Goal: Task Accomplishment & Management: Complete application form

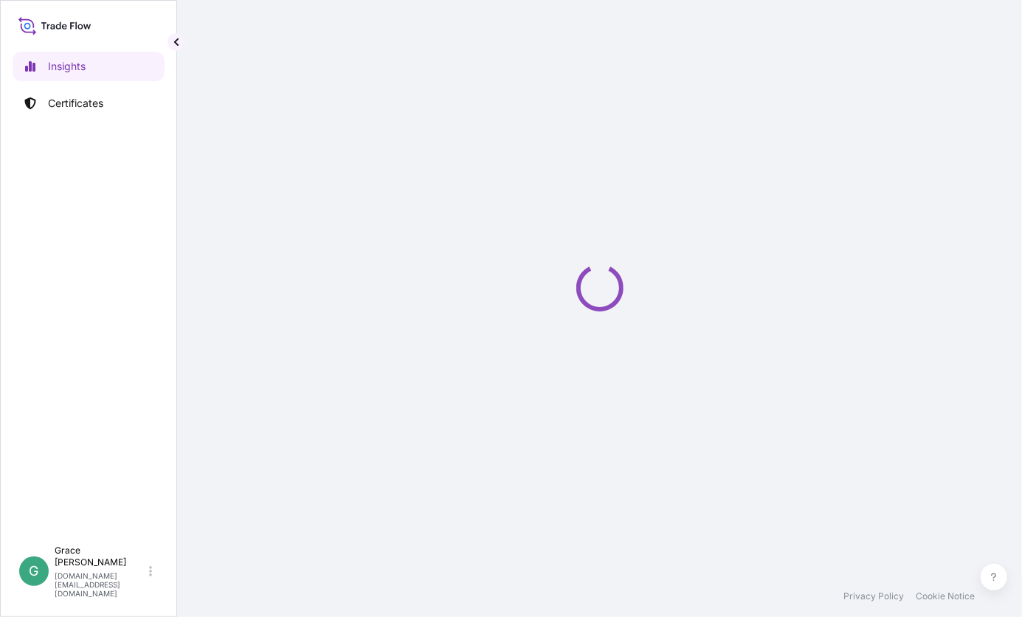
select select "2025"
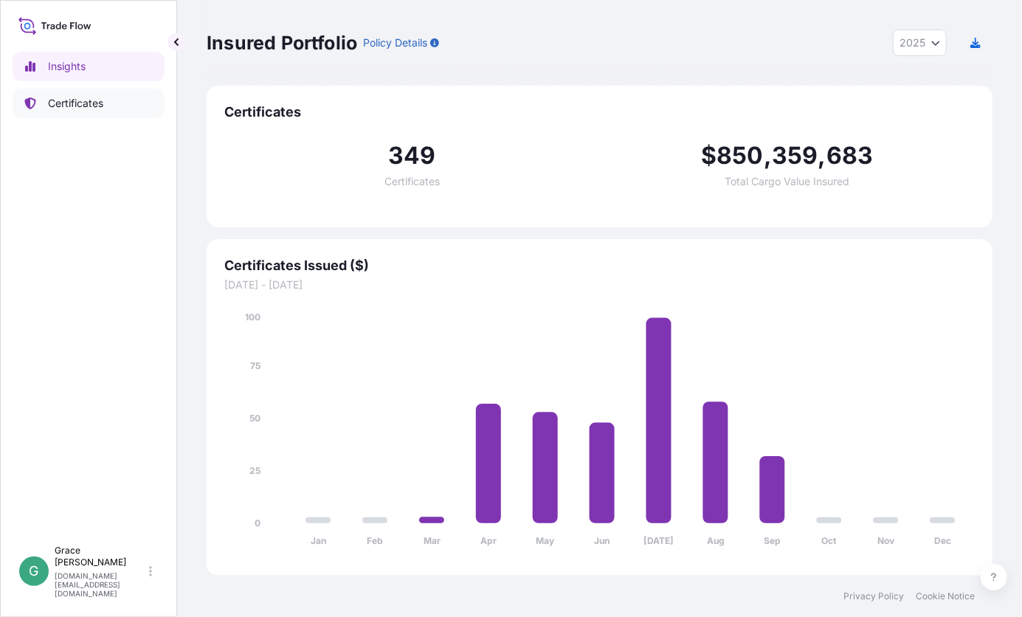
click at [94, 97] on p "Certificates" at bounding box center [75, 103] width 55 height 15
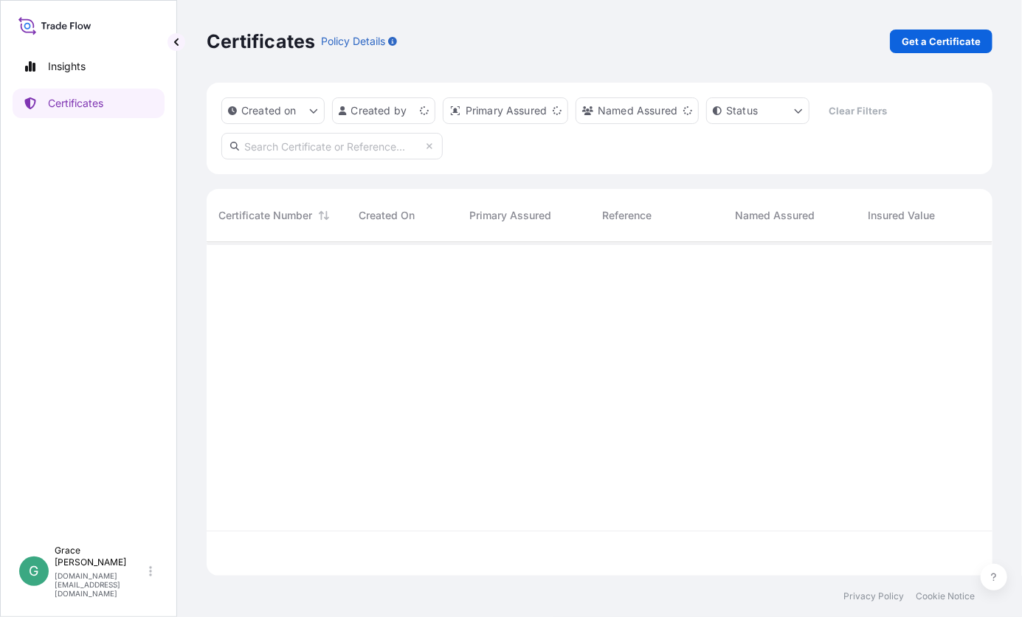
scroll to position [331, 775]
click at [383, 108] on html "Insights Certificates G [PERSON_NAME] [PERSON_NAME][DOMAIN_NAME][EMAIL_ADDRESS]…" at bounding box center [511, 308] width 1022 height 617
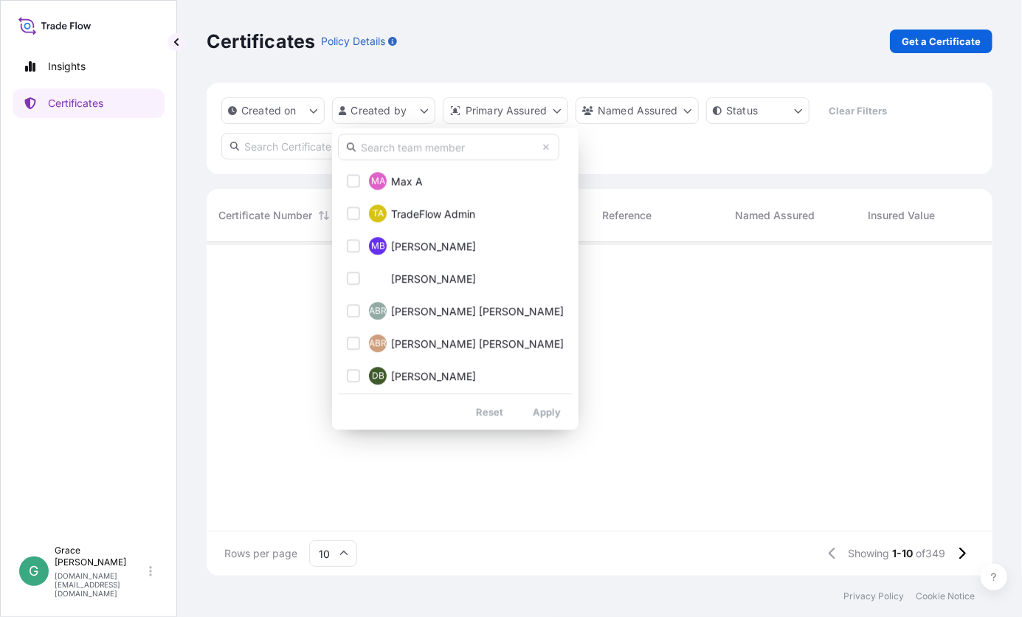
click at [415, 146] on input "text" at bounding box center [448, 147] width 221 height 27
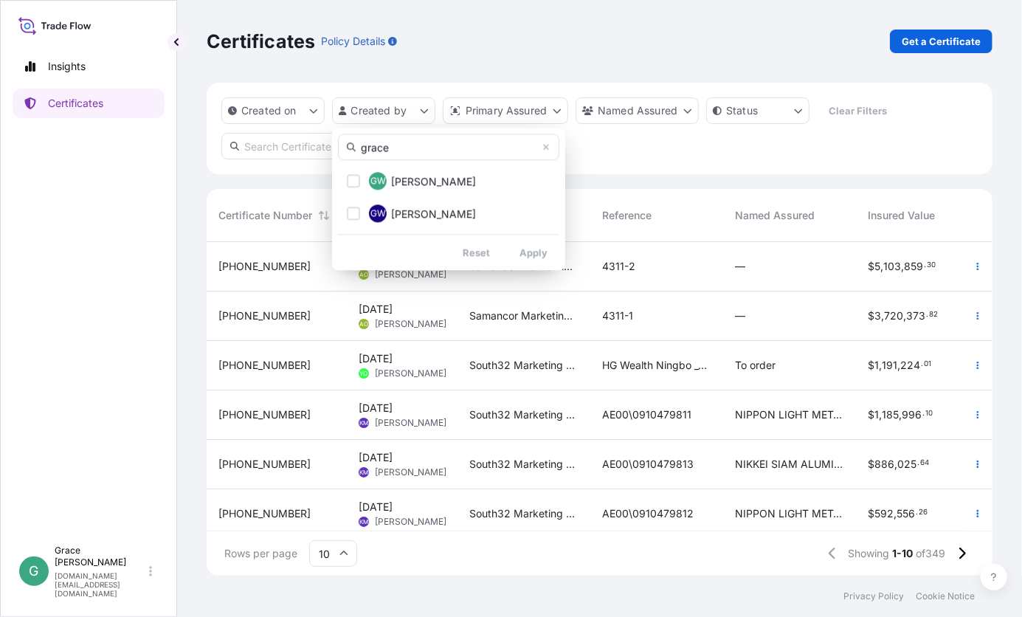
type input "grace"
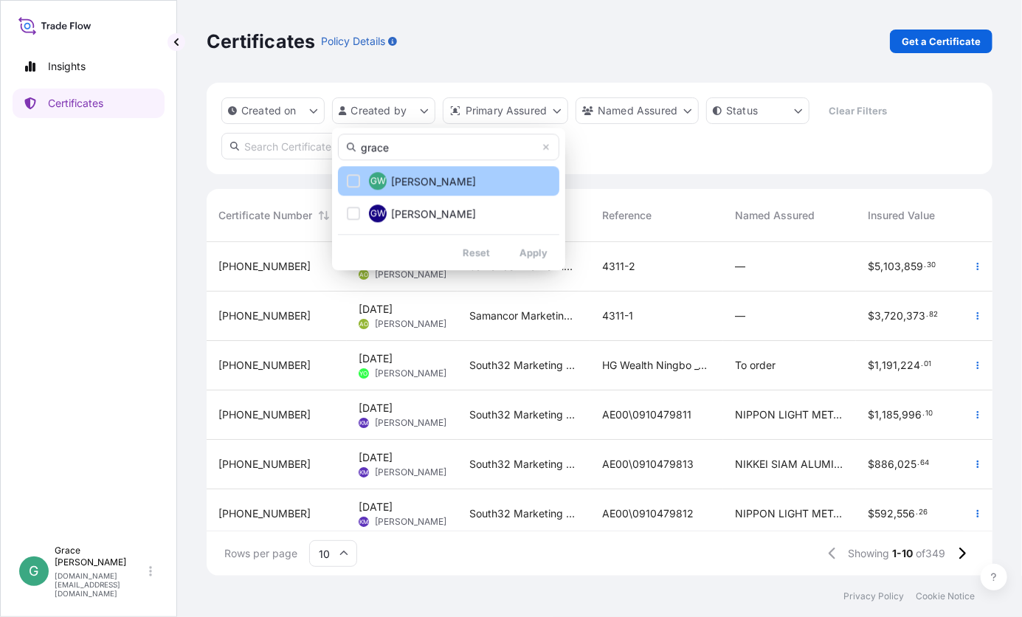
click at [348, 180] on div "Select Option" at bounding box center [353, 180] width 13 height 13
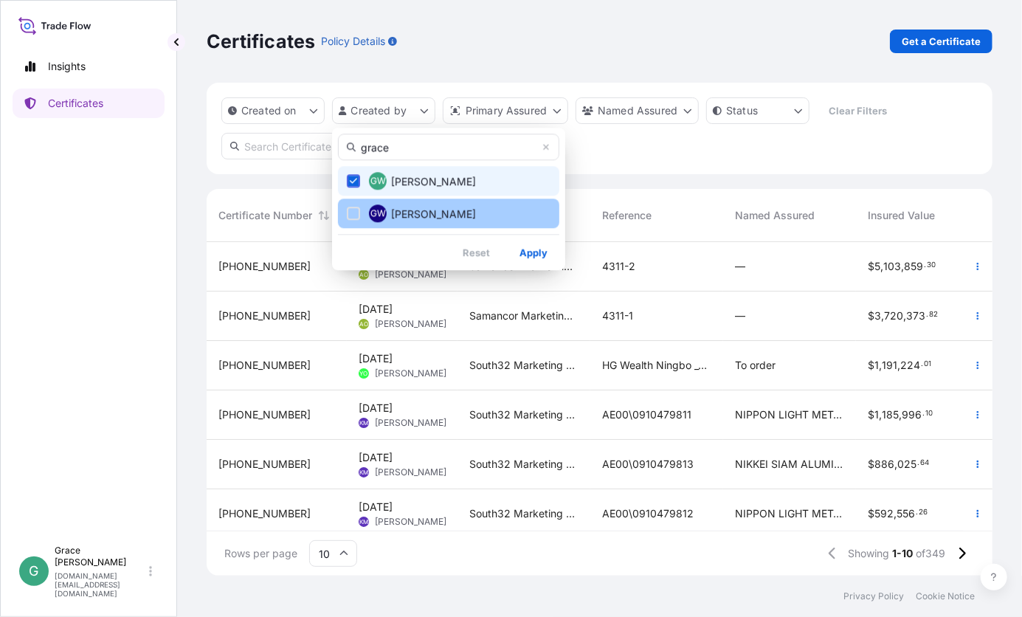
click at [349, 213] on div "Select Option" at bounding box center [353, 213] width 13 height 13
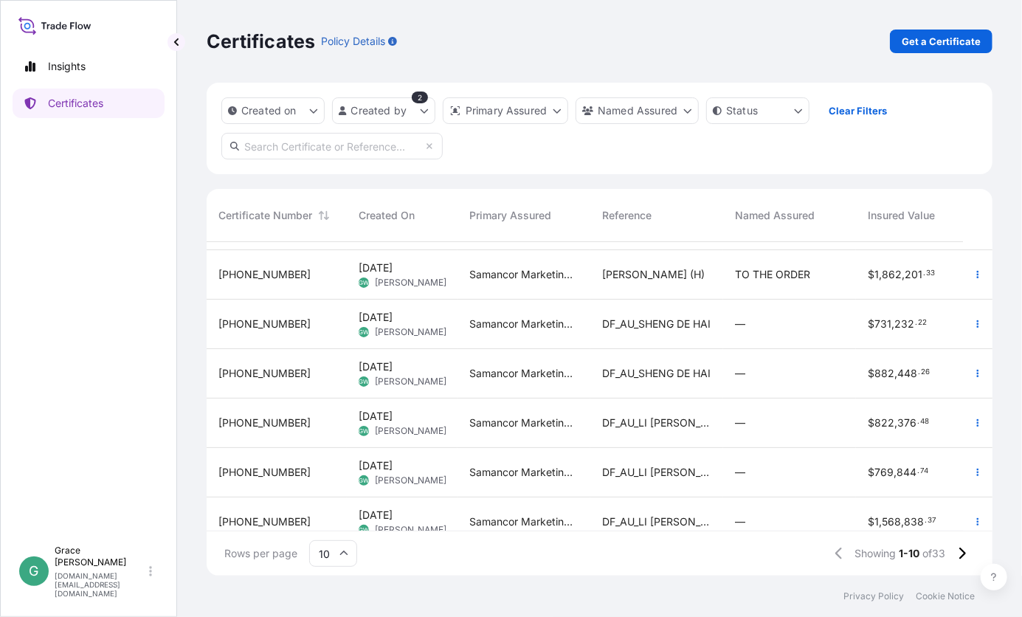
scroll to position [217, 0]
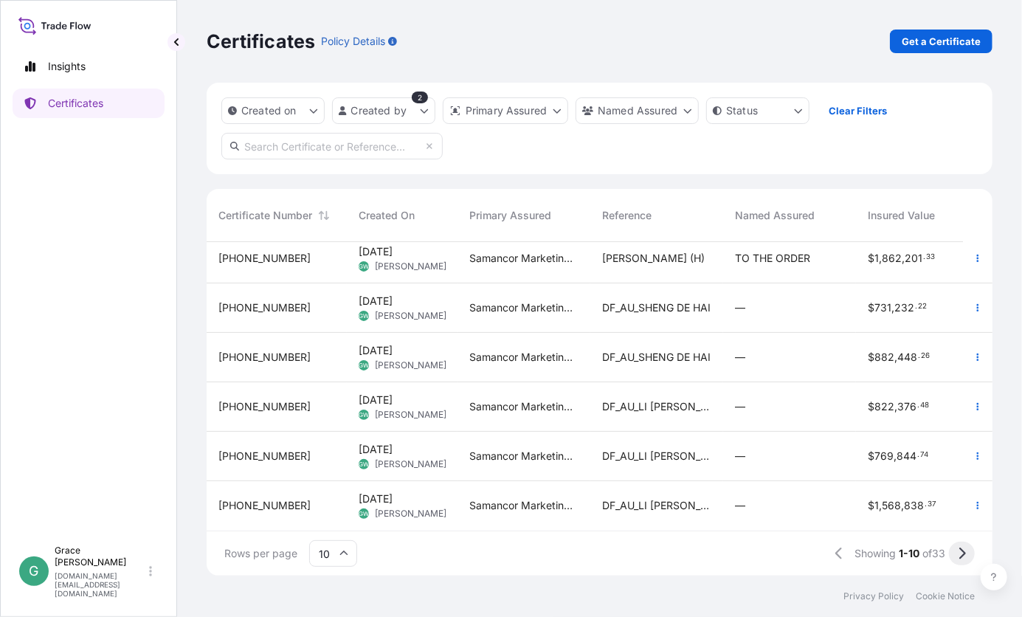
click at [959, 558] on icon at bounding box center [962, 553] width 8 height 13
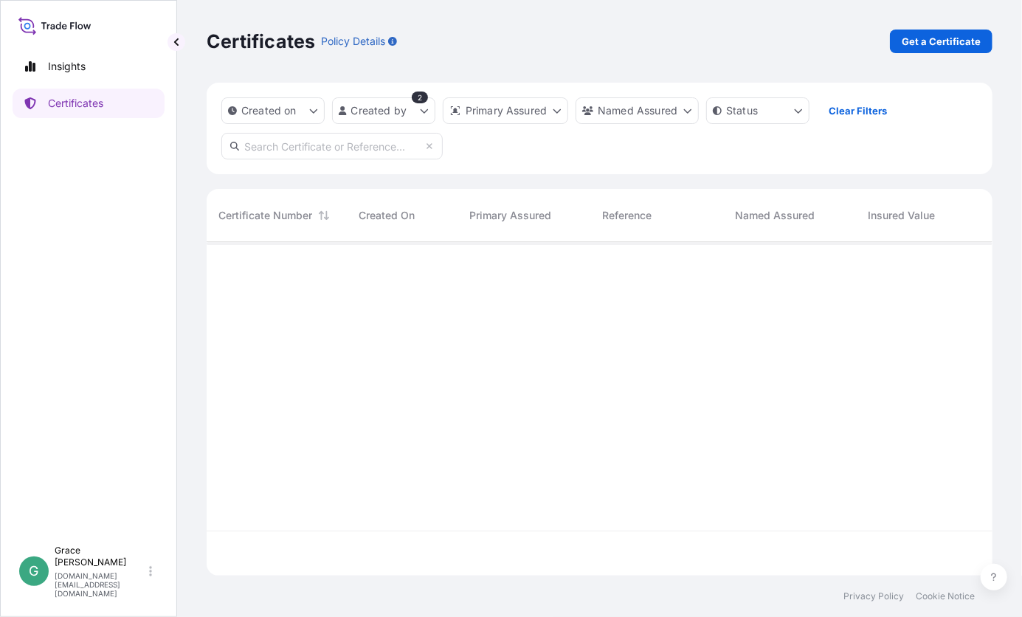
scroll to position [0, 0]
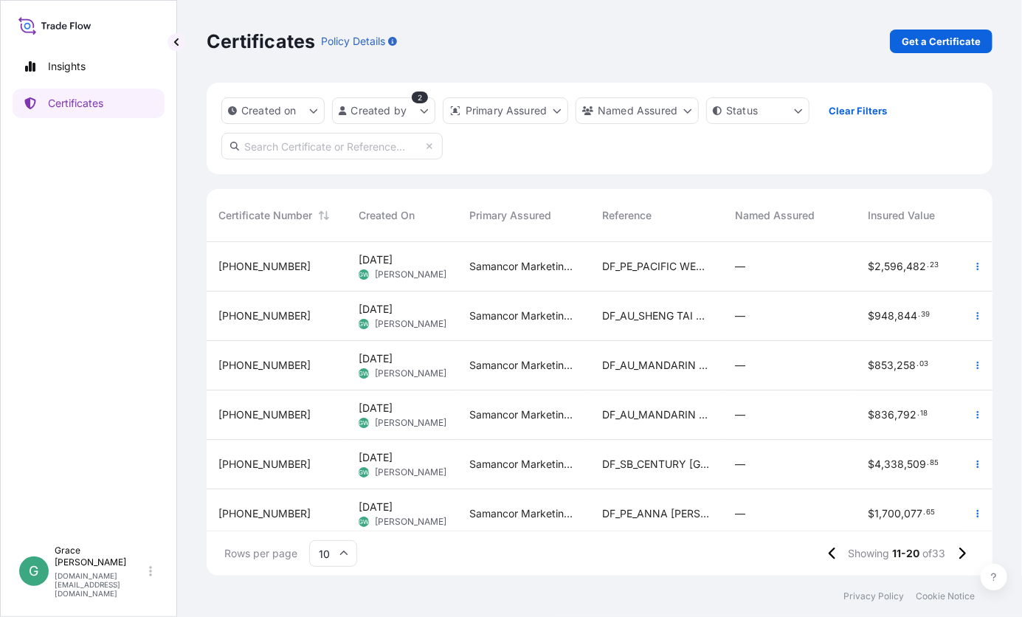
click at [655, 271] on span "DF_PE_PACIFIC WEALTH" at bounding box center [656, 266] width 109 height 15
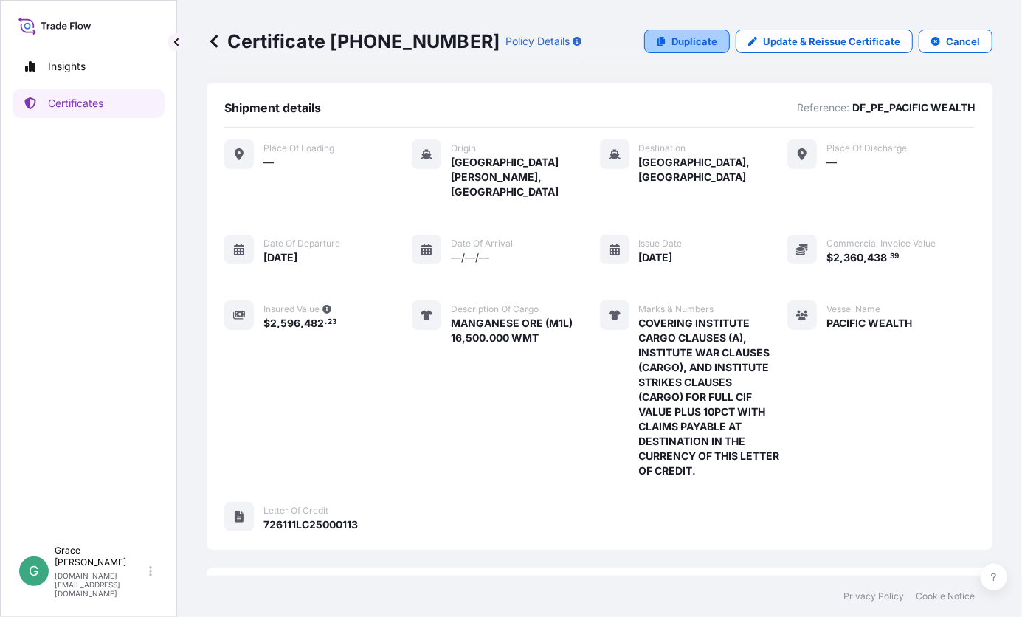
click at [686, 46] on p "Duplicate" at bounding box center [695, 41] width 46 height 15
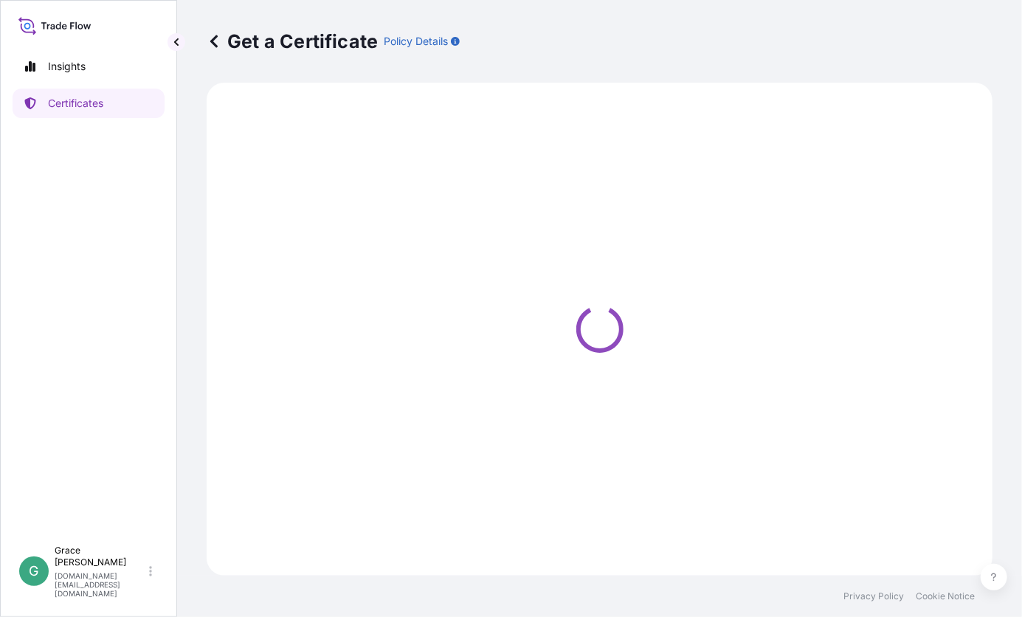
select select "Sea"
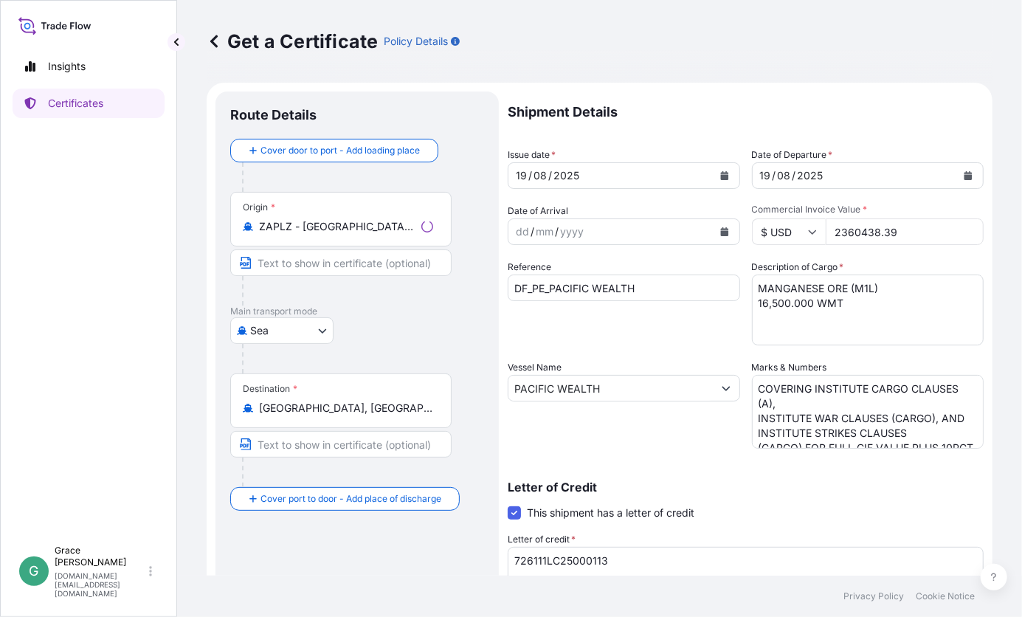
select select "31710"
click at [720, 173] on icon "Calendar" at bounding box center [724, 175] width 8 height 9
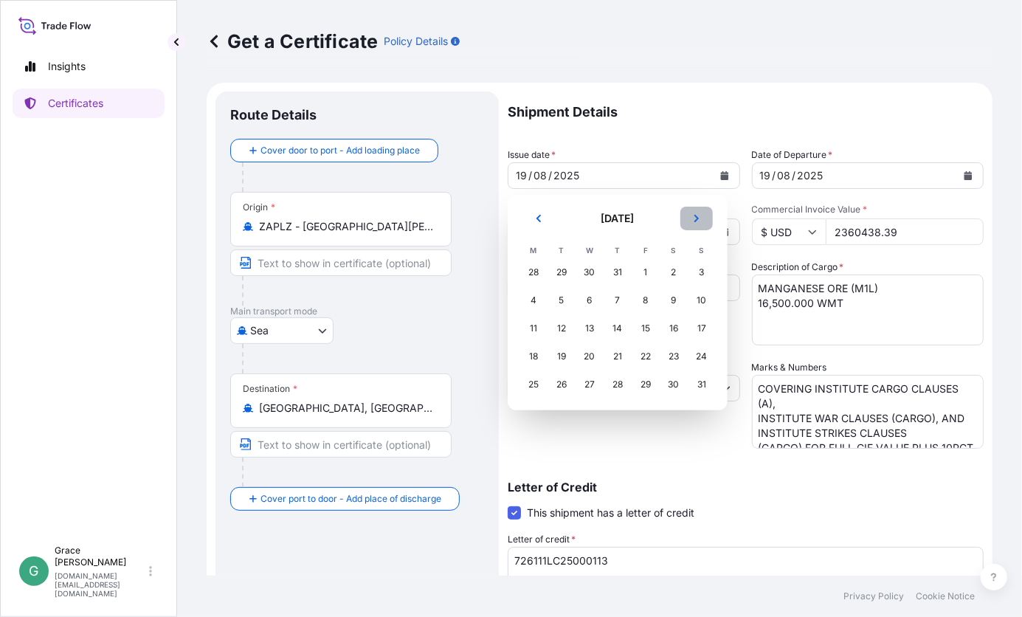
click at [703, 216] on button "Next" at bounding box center [696, 219] width 32 height 24
click at [707, 300] on div "14" at bounding box center [702, 300] width 27 height 27
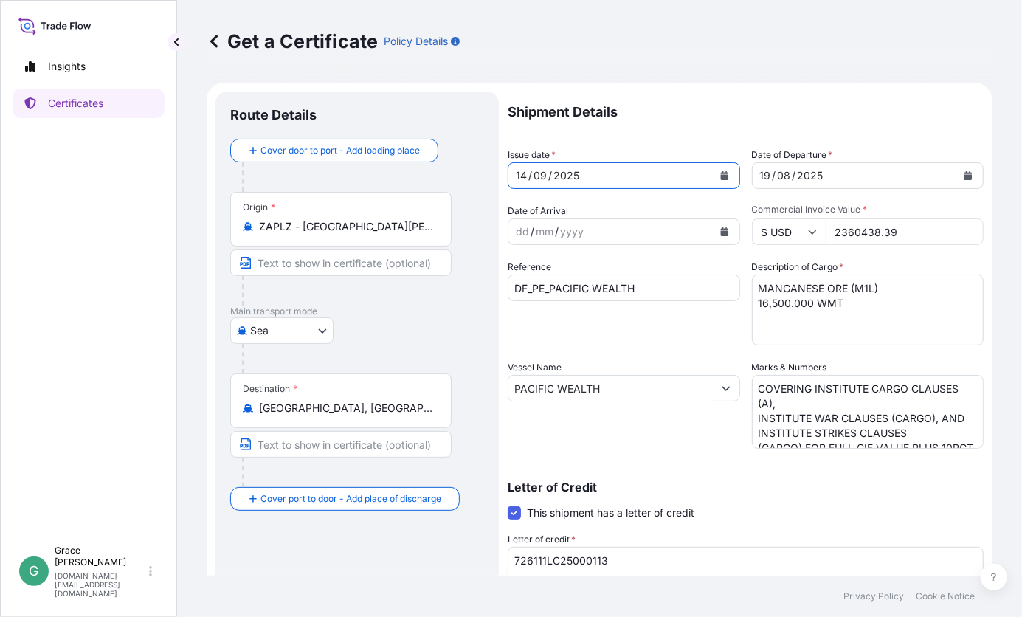
click at [965, 174] on icon "Calendar" at bounding box center [969, 175] width 8 height 9
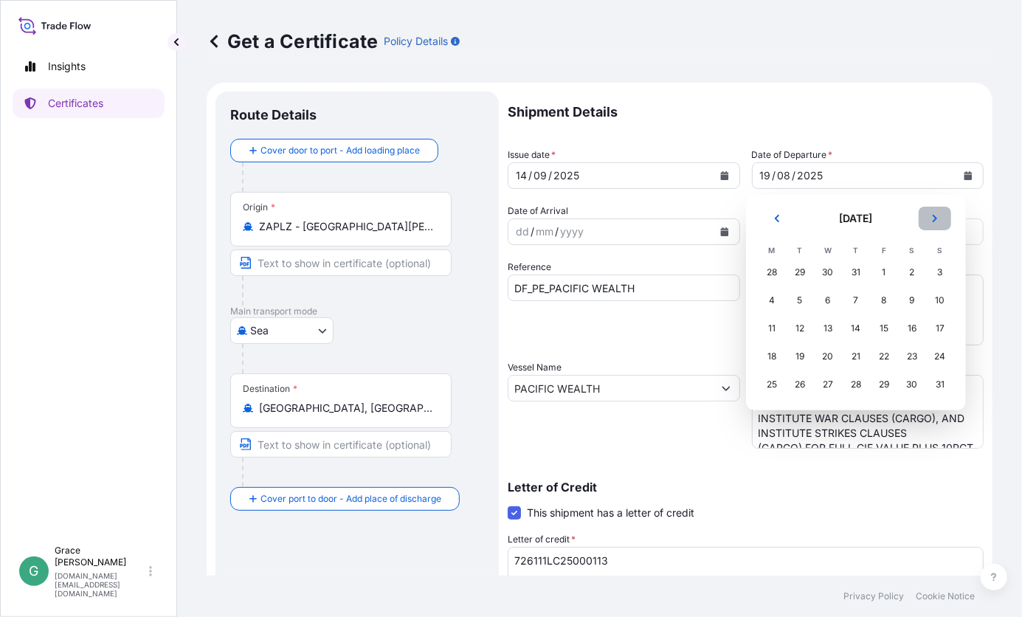
click at [941, 213] on button "Next" at bounding box center [935, 219] width 32 height 24
click at [938, 303] on div "14" at bounding box center [940, 300] width 27 height 27
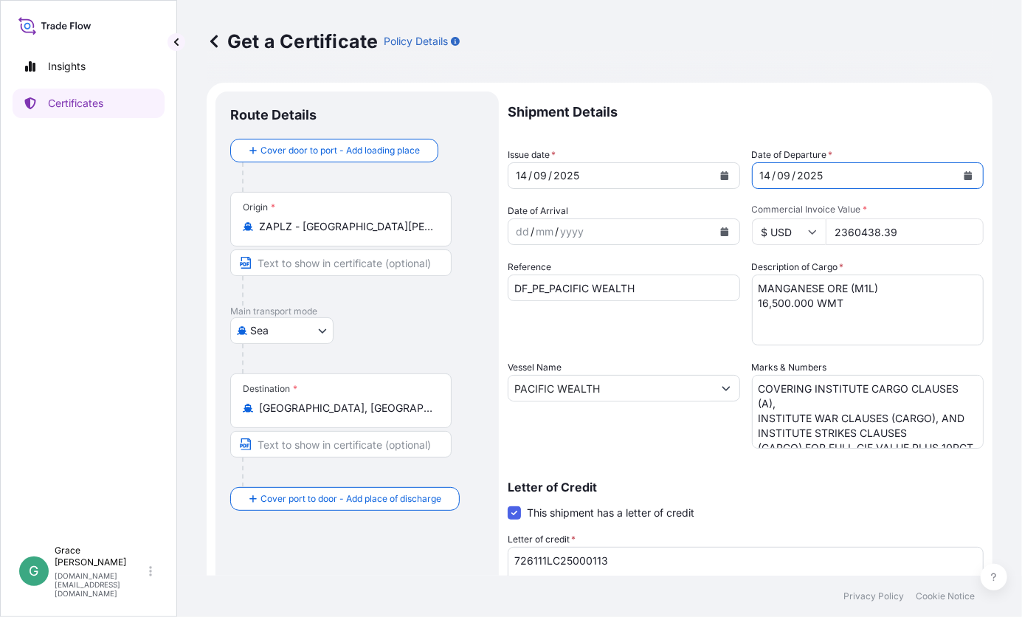
drag, startPoint x: 787, startPoint y: 105, endPoint x: 847, endPoint y: 173, distance: 90.0
click at [787, 105] on p "Shipment Details" at bounding box center [746, 112] width 476 height 41
drag, startPoint x: 899, startPoint y: 229, endPoint x: 794, endPoint y: 226, distance: 104.8
click at [794, 226] on div "$ USD 2360438.39" at bounding box center [868, 231] width 232 height 27
paste input "782798.45"
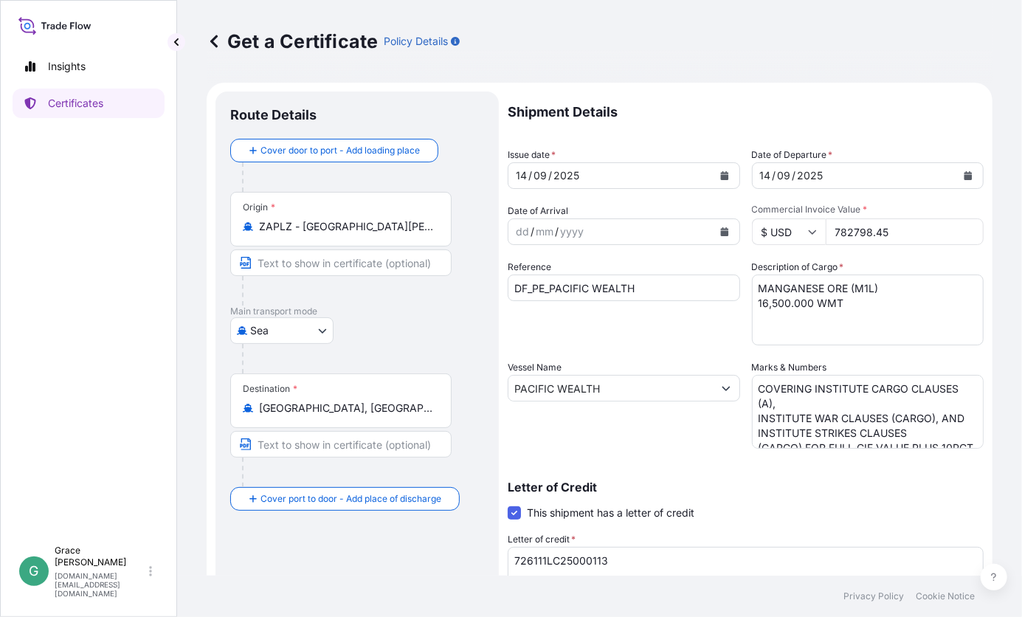
type input "782798.45"
click at [684, 300] on input "DF_PE_PACIFIC WEALTH" at bounding box center [624, 288] width 232 height 27
drag, startPoint x: 659, startPoint y: 289, endPoint x: 551, endPoint y: 282, distance: 108.7
click at [551, 282] on input "DF_PE_PACIFIC WEALTH" at bounding box center [624, 288] width 232 height 27
paste input "LOWLANDS FREEDOM"
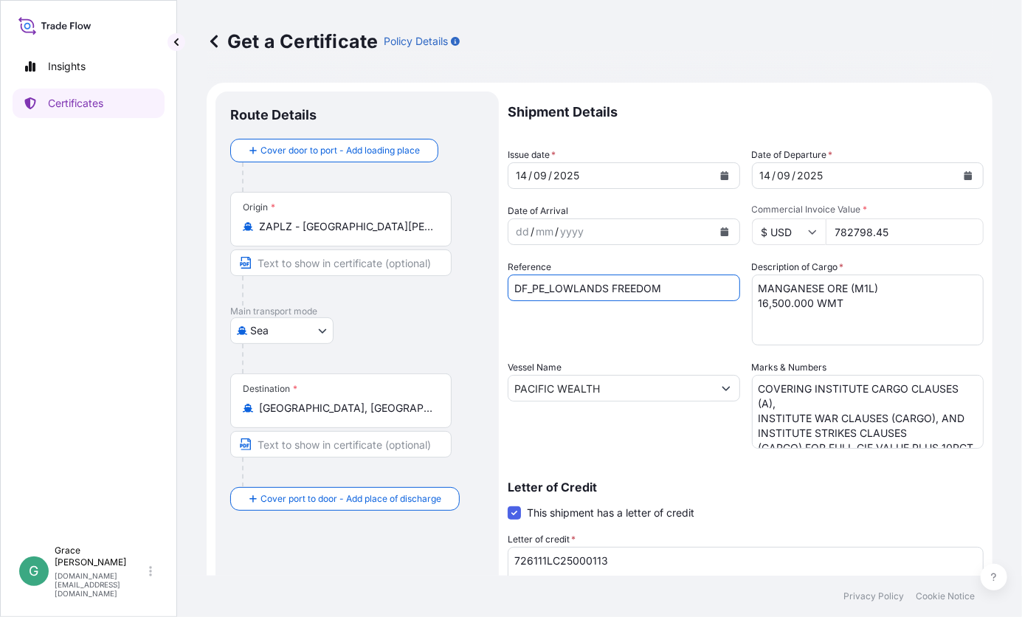
type input "DF_PE_LOWLANDS FREEDOM"
click at [618, 401] on div "Vessel Name PACIFIC WEALTH" at bounding box center [624, 404] width 232 height 89
drag, startPoint x: 616, startPoint y: 393, endPoint x: 475, endPoint y: 380, distance: 140.8
click at [475, 380] on form "Route Details Cover door to port - Add loading place Place of loading Road / In…" at bounding box center [600, 464] width 786 height 762
paste input "LOWLANDS FREEDOM"
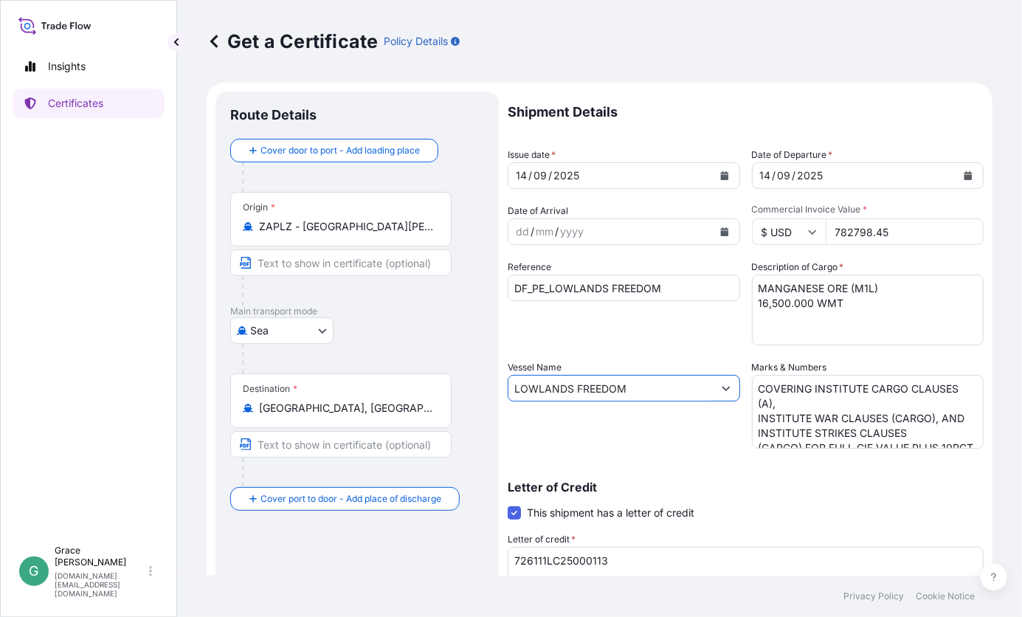
type input "LOWLANDS FREEDOM"
drag, startPoint x: 838, startPoint y: 427, endPoint x: 826, endPoint y: 424, distance: 12.9
click at [838, 427] on textarea "COVERING INSTITUTE CARGO CLAUSES (A), INSTITUTE WAR CLAUSES (CARGO), AND INSTIT…" at bounding box center [868, 412] width 232 height 74
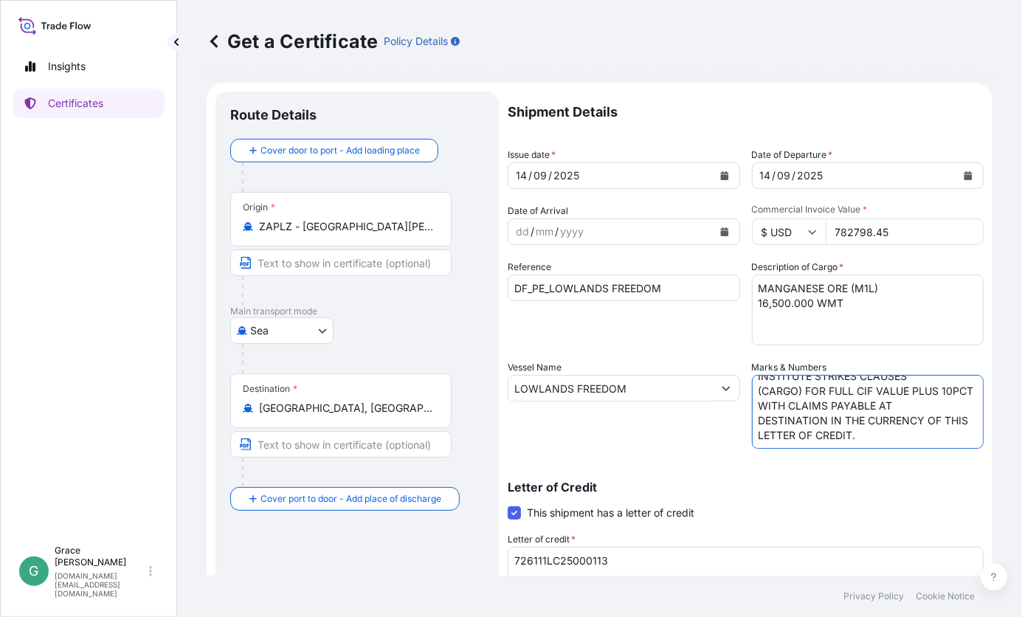
drag, startPoint x: 753, startPoint y: 388, endPoint x: 919, endPoint y: 511, distance: 206.4
click at [919, 511] on div "Shipment Details Issue date * [DATE] Date of Departure * [DATE] Date of Arrival…" at bounding box center [746, 443] width 476 height 703
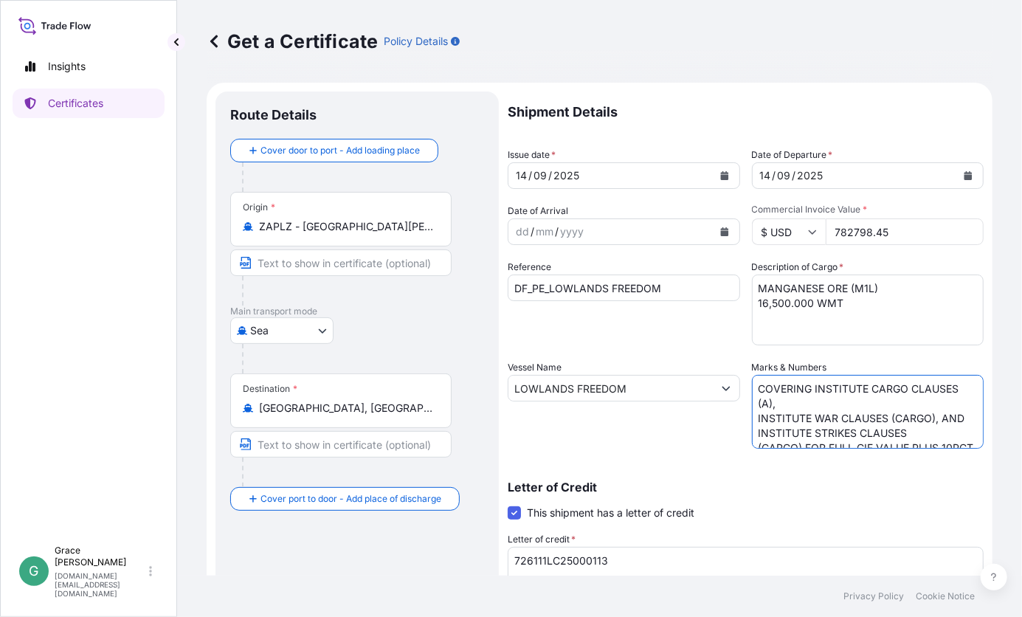
drag, startPoint x: 749, startPoint y: 419, endPoint x: 832, endPoint y: 441, distance: 86.1
click at [752, 419] on textarea "COVERING INSTITUTE CARGO CLAUSES (A), INSTITUTE WAR CLAUSES (CARGO), AND INSTIT…" at bounding box center [868, 412] width 232 height 74
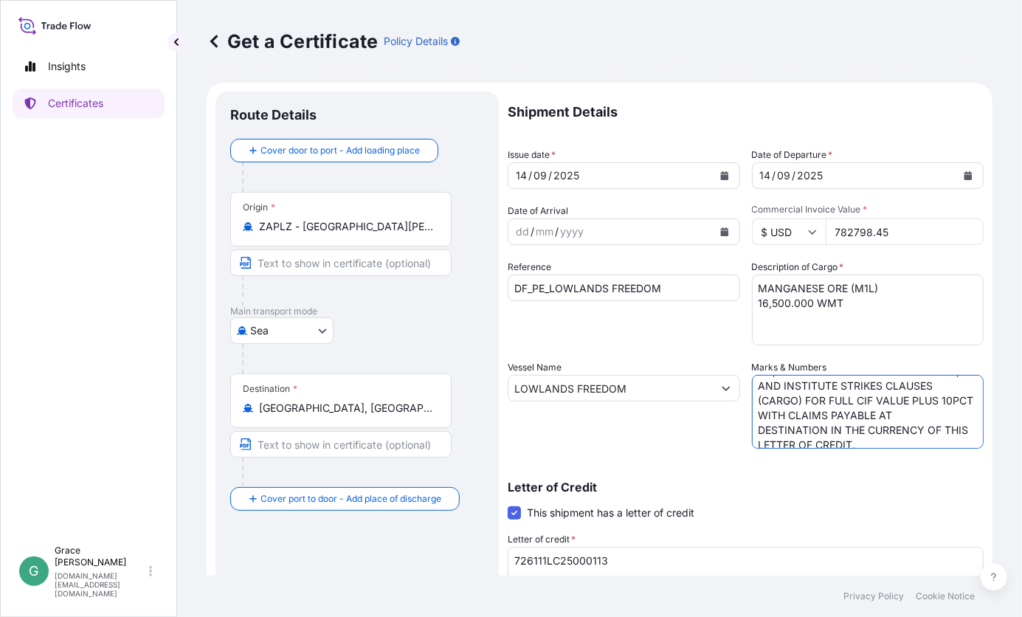
scroll to position [42, 0]
type textarea "COVERING INSTITUTE CARGO CLAUSES (A), INSTITUTE WAR CLAUSES (CARGO), AND INSTIT…"
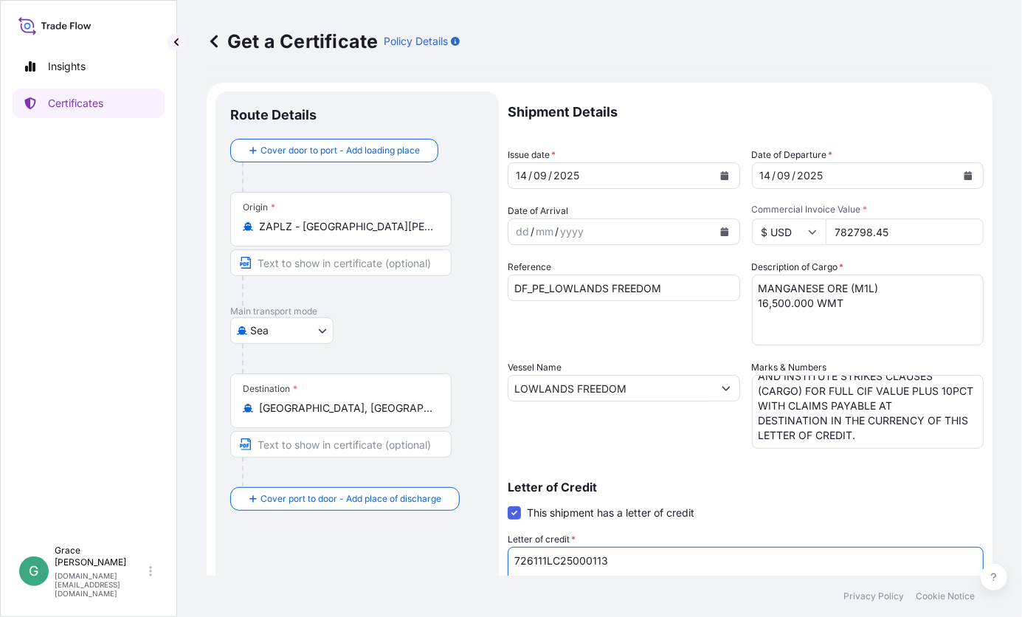
drag, startPoint x: 618, startPoint y: 563, endPoint x: 488, endPoint y: 556, distance: 130.1
click at [488, 556] on form "Route Details Cover door to port - Add loading place Place of loading Road / In…" at bounding box center [600, 464] width 786 height 762
paste textarea "23100IL000438800"
type textarea "23100IL000438800"
click at [774, 466] on div "Letter of Credit This shipment has a letter of credit Letter of credit * 726111…" at bounding box center [746, 547] width 476 height 169
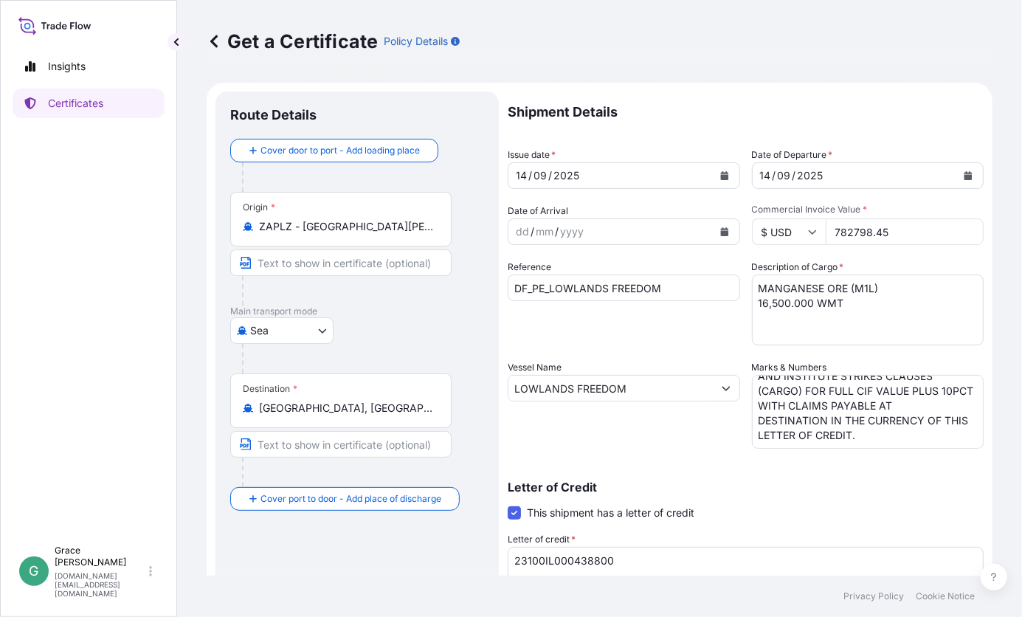
drag, startPoint x: 862, startPoint y: 314, endPoint x: 842, endPoint y: 313, distance: 20.0
click at [862, 314] on textarea "MANGANESE ORE (M1L) 16,500.000 WMT" at bounding box center [868, 310] width 232 height 71
click at [758, 301] on textarea "MANGANESE ORE (M1L) 16,500.000 WMT" at bounding box center [868, 310] width 232 height 71
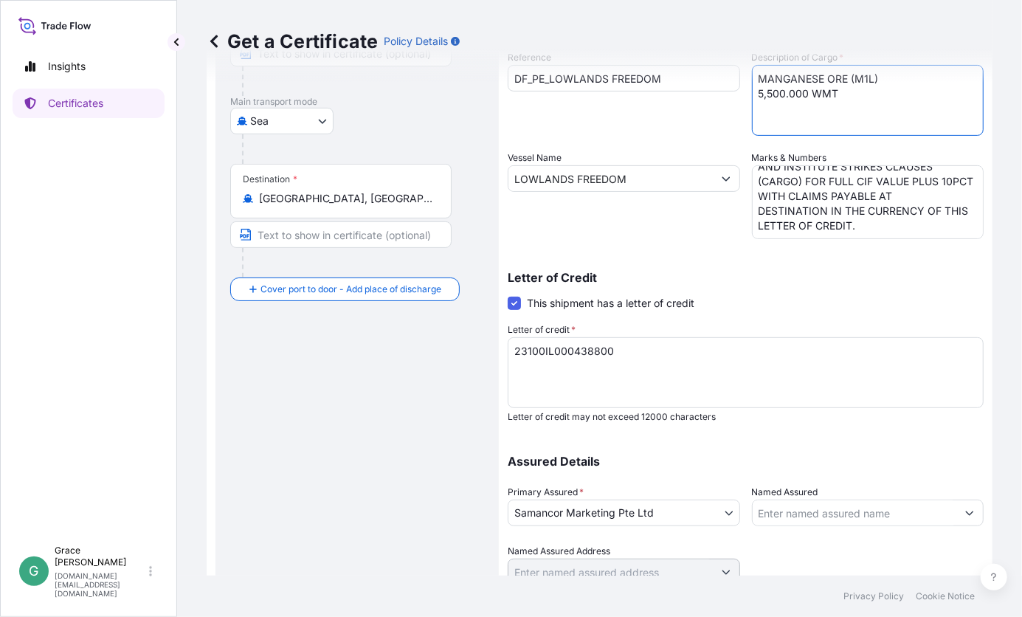
scroll to position [269, 0]
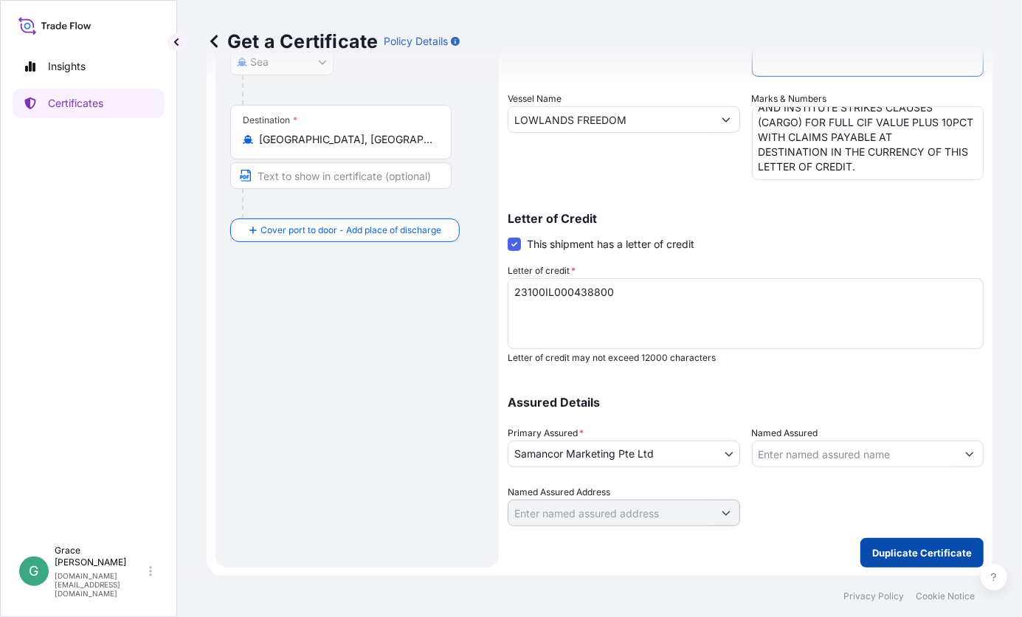
type textarea "MANGANESE ORE (M1L) 5,500.000 WMT"
click at [903, 552] on p "Duplicate Certificate" at bounding box center [922, 552] width 100 height 15
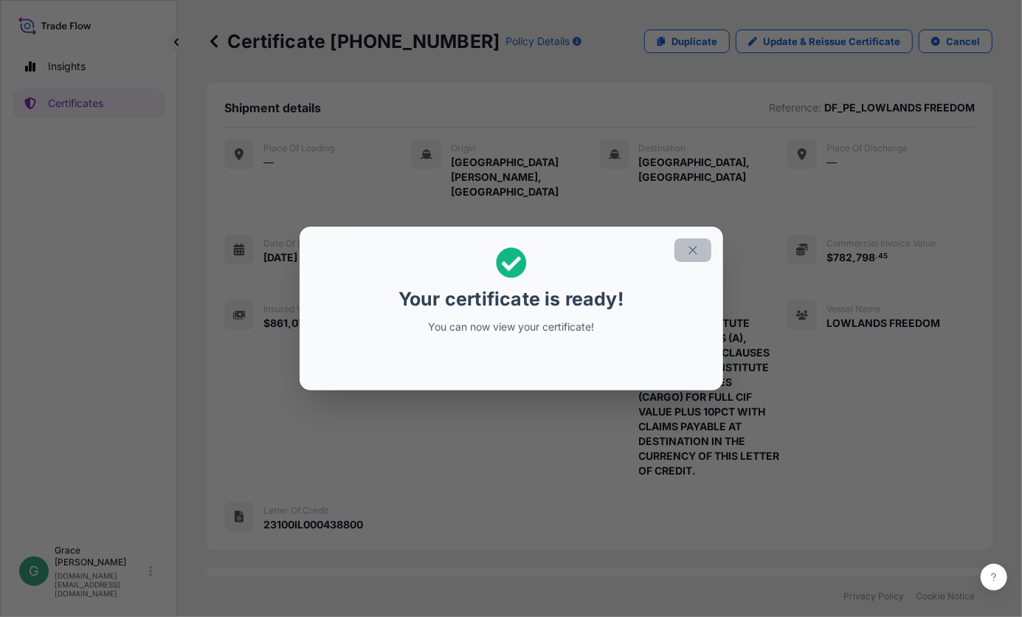
click at [696, 245] on icon "button" at bounding box center [692, 250] width 13 height 13
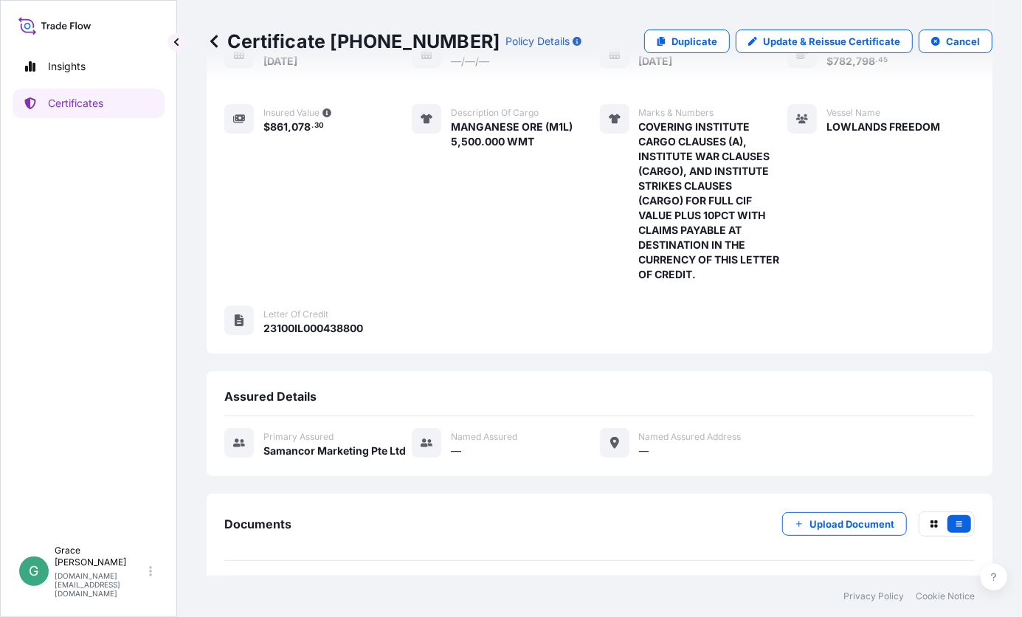
scroll to position [220, 0]
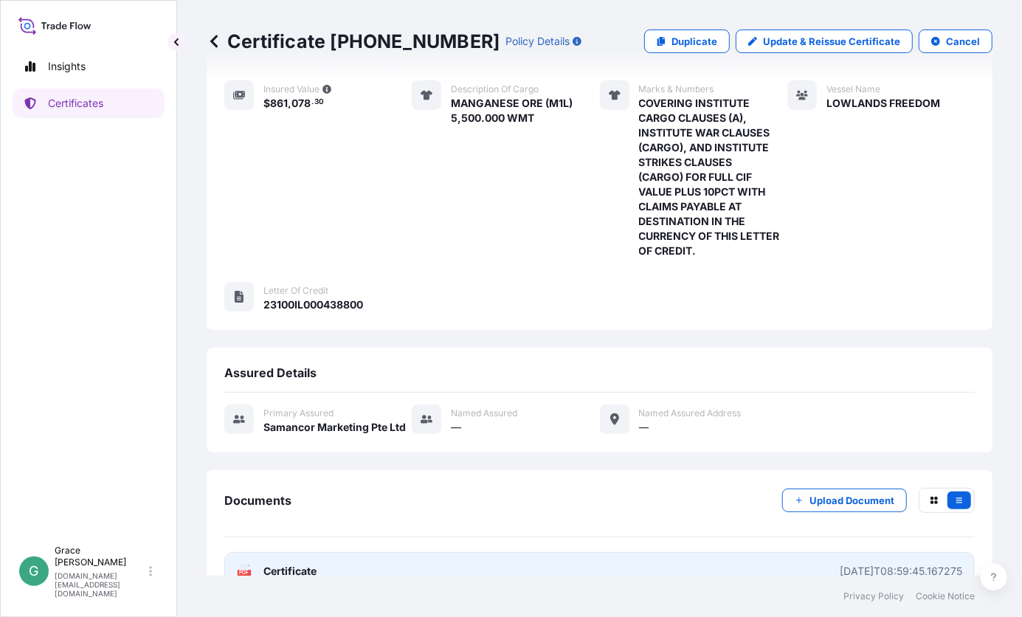
click at [526, 552] on link "PDF Certificate [DATE]T08:59:45.167275" at bounding box center [599, 571] width 751 height 38
